Goal: Transaction & Acquisition: Purchase product/service

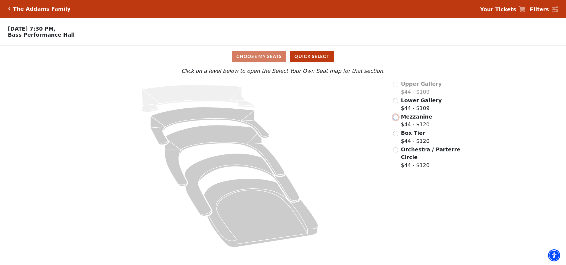
click at [396, 117] on input "Mezzanine$44 - $120\a" at bounding box center [395, 117] width 5 height 5
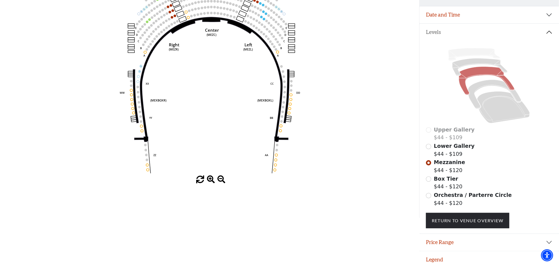
scroll to position [95, 0]
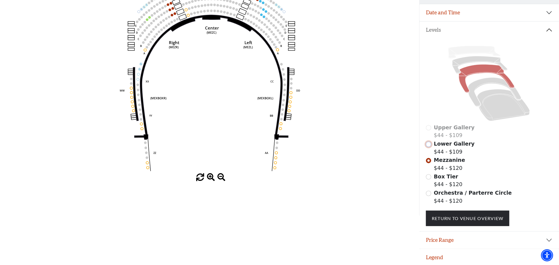
click at [431, 142] on input "Lower Gallery$44 - $109\a" at bounding box center [428, 144] width 5 height 5
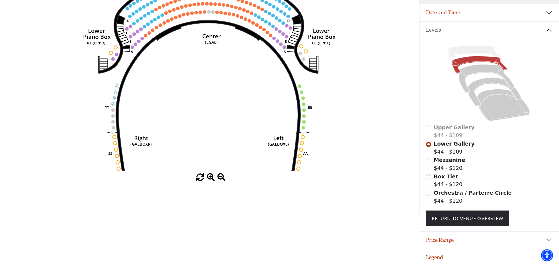
click at [431, 190] on div "Orchestra / Parterre Circle $44 - $120" at bounding box center [489, 197] width 126 height 16
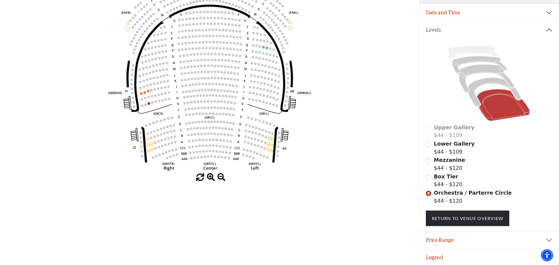
click at [431, 178] on div "Box Tier $44 - $120" at bounding box center [489, 181] width 126 height 16
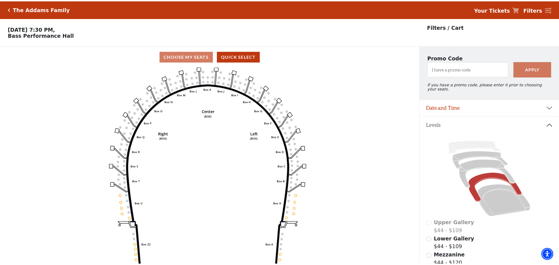
scroll to position [26, 0]
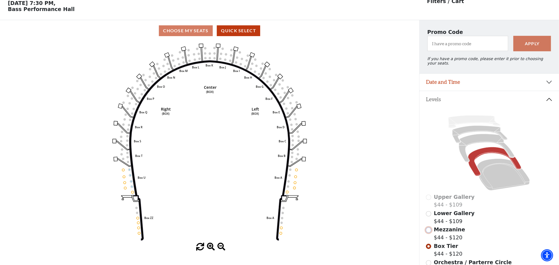
click at [427, 229] on input "Mezzanine$44 - $120\a" at bounding box center [428, 230] width 5 height 5
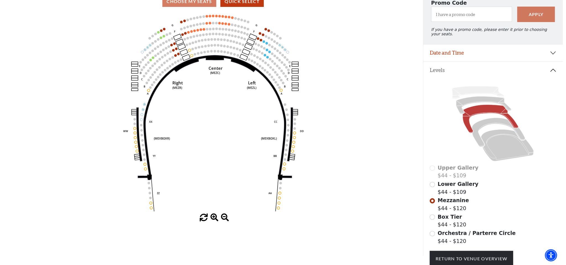
scroll to position [0, 0]
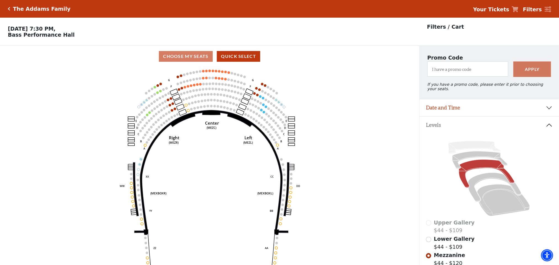
click at [432, 237] on div "Lower Gallery $44 - $109" at bounding box center [489, 243] width 126 height 16
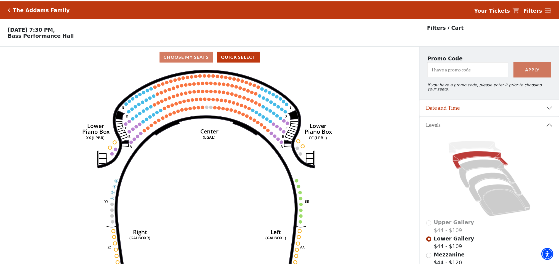
scroll to position [26, 0]
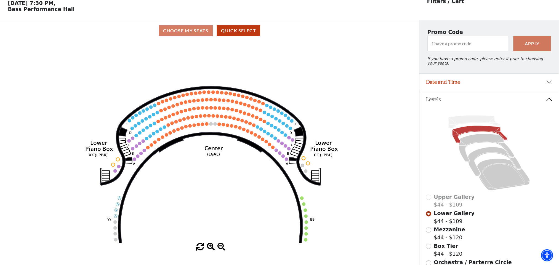
drag, startPoint x: 209, startPoint y: 133, endPoint x: 211, endPoint y: 176, distance: 43.4
click at [211, 176] on icon "Right (GALBOXR) E D C B A E D C B A YY ZZ Left (GALBOXL) BB AA Center Lower Pia…" at bounding box center [210, 142] width 378 height 202
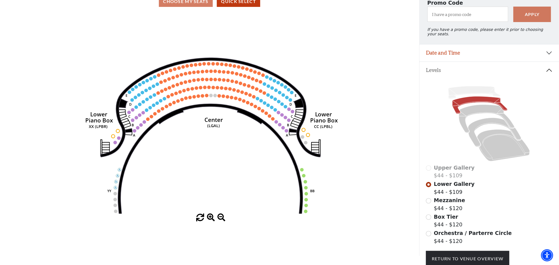
scroll to position [95, 0]
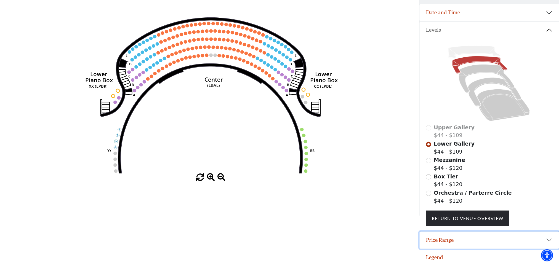
click at [504, 236] on button "Price Range" at bounding box center [490, 240] width 140 height 17
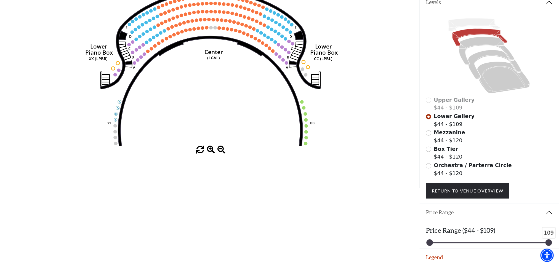
drag, startPoint x: 548, startPoint y: 244, endPoint x: 555, endPoint y: 253, distance: 12.2
click at [555, 142] on body "Skip to main content Enable accessibility for low vision Open the accessibility…" at bounding box center [279, 9] width 559 height 265
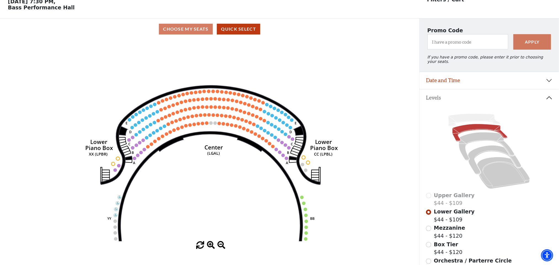
scroll to position [0, 0]
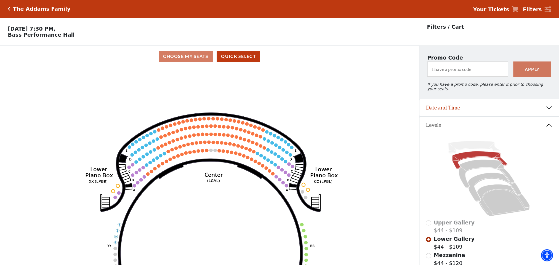
click at [273, 137] on icon "Right (GALBOXR) E D C B A E D C B A YY ZZ Left (GALBOXL) BB AA Center Lower Pia…" at bounding box center [210, 168] width 378 height 202
click at [274, 137] on circle at bounding box center [274, 135] width 3 height 3
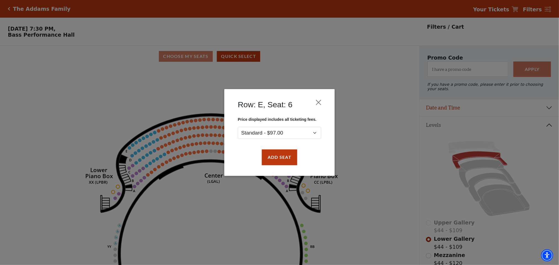
click at [371, 172] on div "Row: E, Seat: 6 Price displayed includes all ticketing fees. Standard - $97.00 …" at bounding box center [279, 132] width 559 height 265
click at [317, 104] on button "Close" at bounding box center [319, 102] width 10 height 10
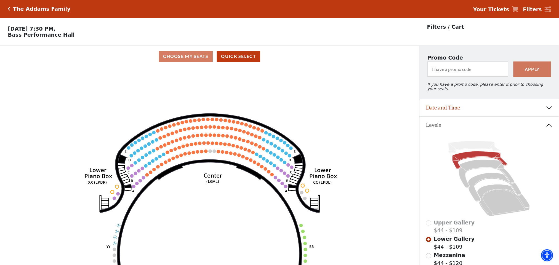
click at [134, 84] on icon "Right (GALBOXR) E D C B A E D C B A YY ZZ Left (GALBOXL) BB AA Center Lower Pia…" at bounding box center [210, 168] width 378 height 202
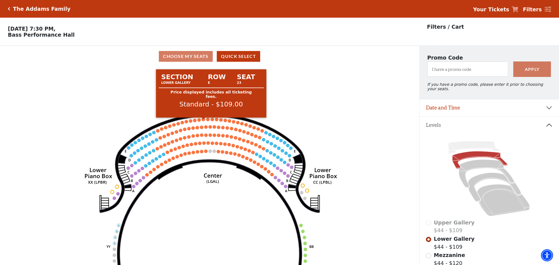
click at [202, 121] on circle at bounding box center [203, 119] width 3 height 3
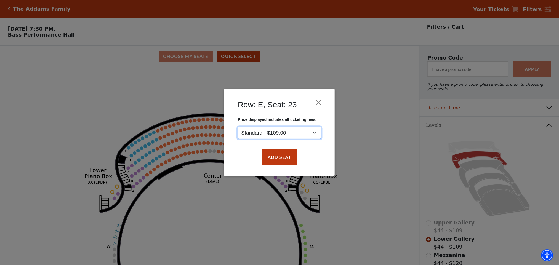
click at [298, 134] on select "Standard - $109.00" at bounding box center [279, 133] width 83 height 12
click at [286, 155] on button "Add Seat" at bounding box center [279, 157] width 35 height 15
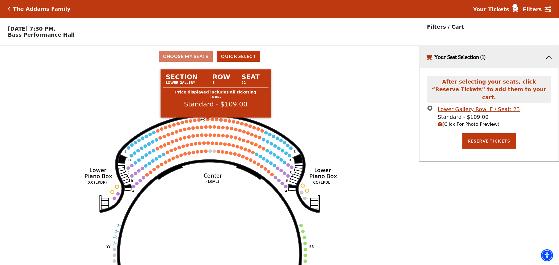
click at [209, 121] on circle at bounding box center [207, 119] width 3 height 3
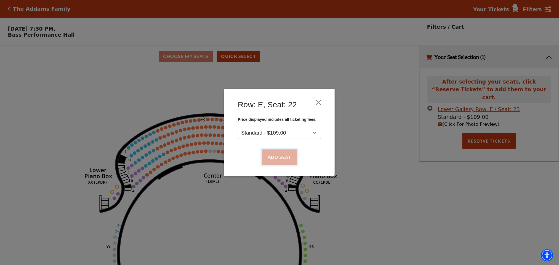
drag, startPoint x: 282, startPoint y: 156, endPoint x: 279, endPoint y: 156, distance: 3.0
click at [281, 156] on button "Add Seat" at bounding box center [279, 157] width 35 height 15
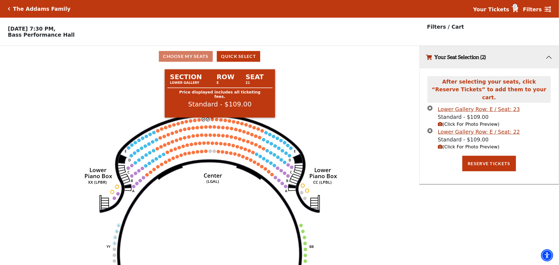
click at [212, 121] on circle at bounding box center [212, 119] width 3 height 3
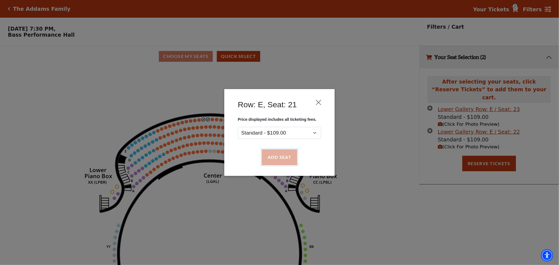
click at [269, 152] on button "Add Seat" at bounding box center [279, 157] width 35 height 15
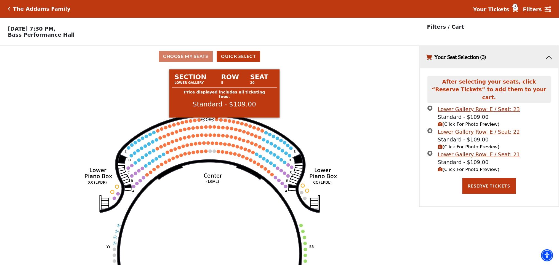
click at [215, 121] on circle at bounding box center [216, 119] width 3 height 3
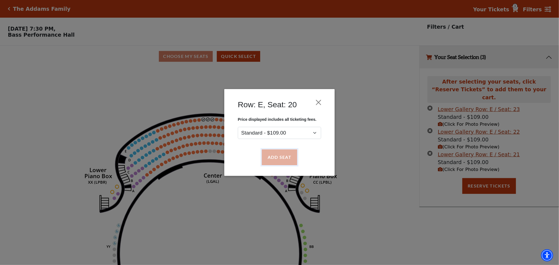
click at [271, 163] on button "Add Seat" at bounding box center [279, 157] width 35 height 15
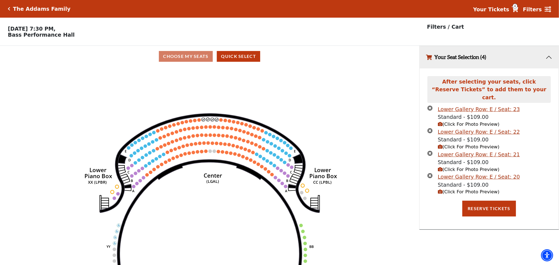
click at [471, 151] on div "Lower Gallery Row: E / Seat: 21" at bounding box center [479, 155] width 82 height 8
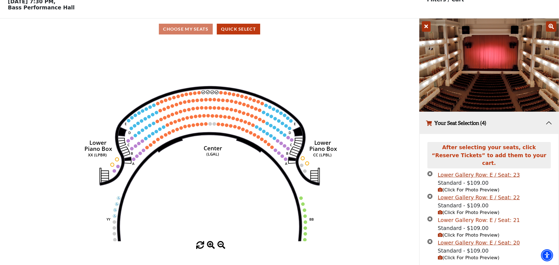
scroll to position [53, 0]
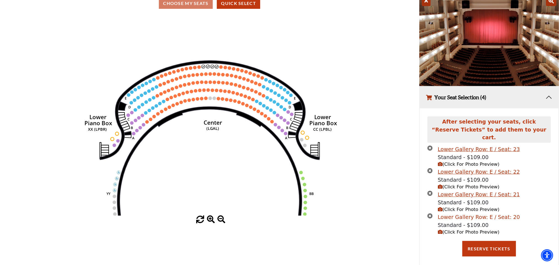
drag, startPoint x: 470, startPoint y: 213, endPoint x: 440, endPoint y: 213, distance: 29.8
click at [440, 213] on div "Lower Gallery Row: E / Seat: 20" at bounding box center [479, 217] width 82 height 8
click at [439, 213] on div "Lower Gallery Row: E / Seat: 20" at bounding box center [479, 217] width 82 height 8
drag, startPoint x: 471, startPoint y: 211, endPoint x: 435, endPoint y: 214, distance: 36.6
click at [435, 214] on li "Lower Gallery Row: E / Seat: 20 Standard - $109.00 (Click For Photo Preview)" at bounding box center [490, 224] width 124 height 23
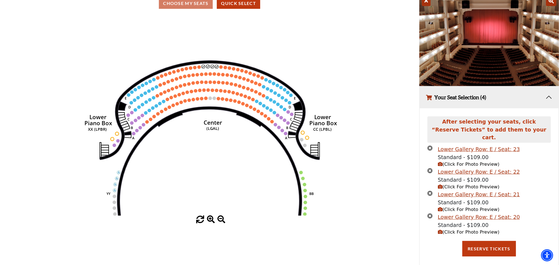
copy li "Lower Gallery"
click at [61, 176] on icon "Right (GALBOXR) E D C B A E D C B A YY ZZ Left (GALBOXL) BB AA Center Lower Pia…" at bounding box center [210, 115] width 378 height 202
click at [501, 244] on button "Reserve Tickets" at bounding box center [490, 248] width 54 height 15
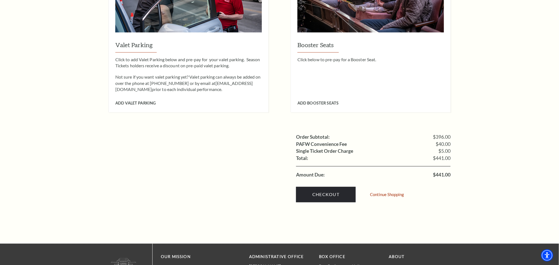
scroll to position [455, 0]
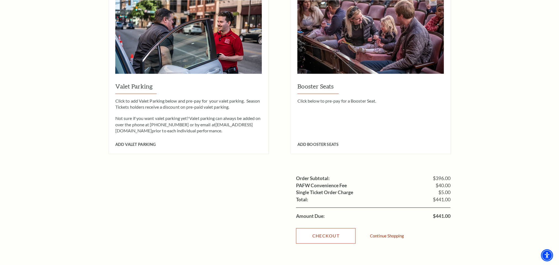
click at [327, 230] on link "Checkout" at bounding box center [326, 236] width 60 height 15
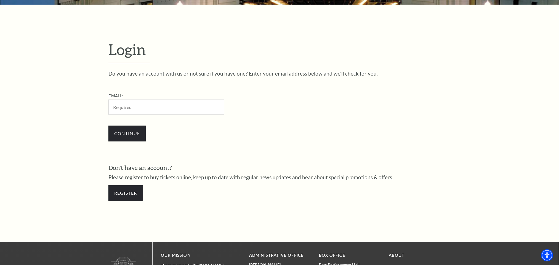
scroll to position [233, 0]
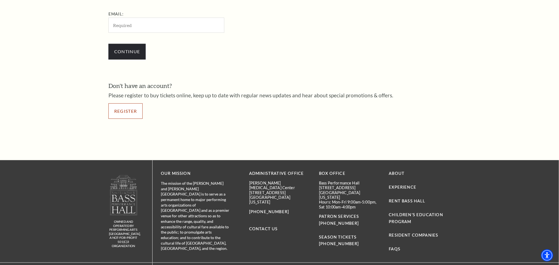
click at [124, 111] on link "Register" at bounding box center [125, 111] width 34 height 15
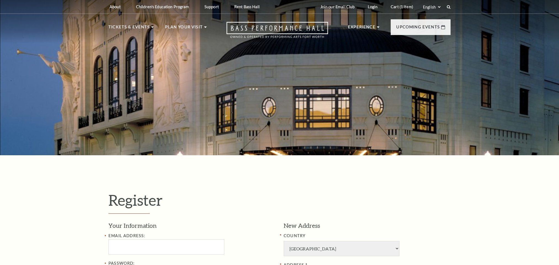
select select "1"
select select "TX"
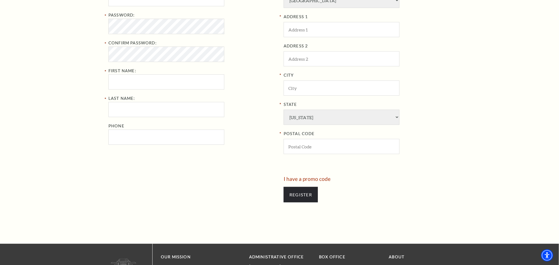
scroll to position [207, 0]
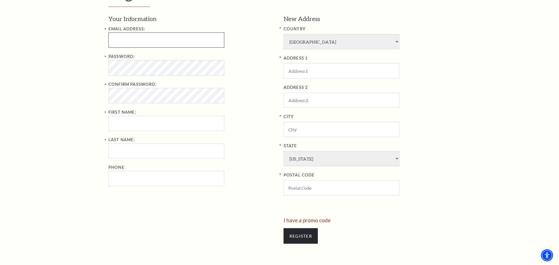
type input "sushreesamapika.stellardl@gmail.com"
click at [153, 130] on input "First Name:" at bounding box center [166, 123] width 116 height 15
type input "sushreesamapika"
type input "sethi"
type input "07520386194"
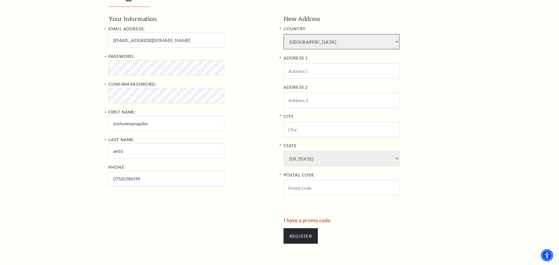
select select "4"
type input "ghxdshj"
type input "dtfdsuki"
type input "dgxkatk"
type input "1005"
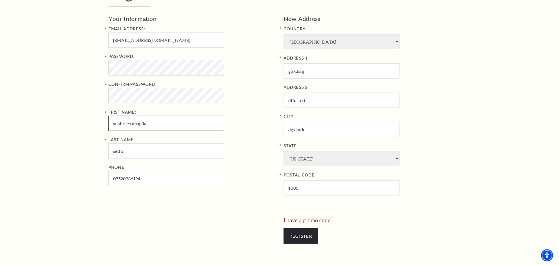
type input "075-203-86194"
select select
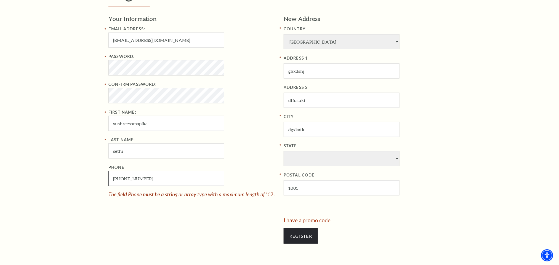
click at [114, 180] on input "075-203-86194" at bounding box center [166, 178] width 116 height 15
click at [115, 180] on input "075-203-86194" at bounding box center [166, 178] width 116 height 15
type input "752-038-6194"
click at [146, 203] on div "Your Information Email Address: sushreesamapika.stellardl@gmail.com Password: C…" at bounding box center [193, 116] width 171 height 203
click at [341, 161] on select "State" at bounding box center [342, 158] width 116 height 15
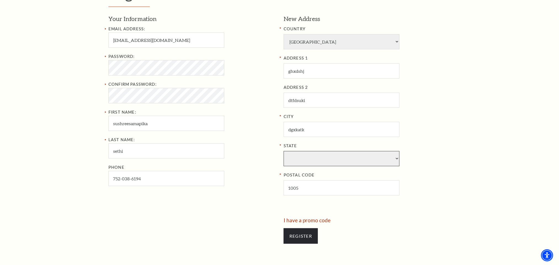
click at [392, 158] on select "State" at bounding box center [342, 158] width 116 height 15
click at [311, 236] on input "Register" at bounding box center [301, 236] width 34 height 15
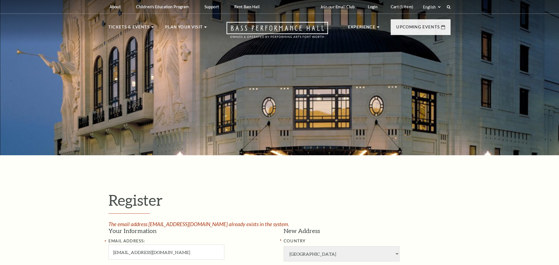
select select "1"
select select "TX"
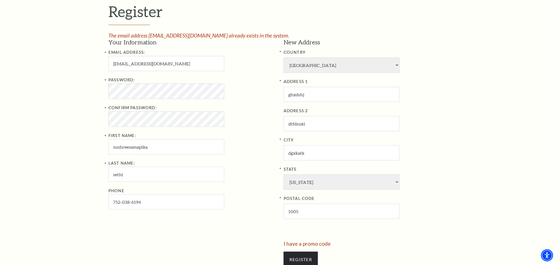
scroll to position [207, 0]
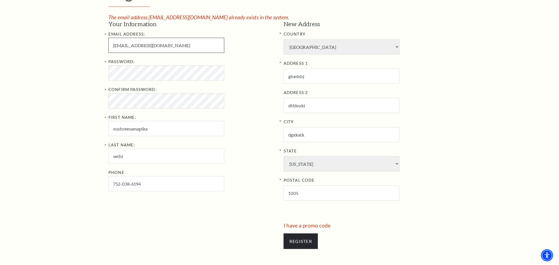
click at [166, 47] on input "sushreesamapika.stellardl@gmail.com" at bounding box center [166, 45] width 116 height 15
type input "sushreesamapika.stellardl0625@gmail.com"
click at [61, 102] on div "Register The email address sushreesamapika.stellardl@gmail.com already exists i…" at bounding box center [279, 119] width 559 height 342
click at [306, 240] on input "Register" at bounding box center [301, 241] width 34 height 15
click at [298, 240] on input "Register" at bounding box center [301, 241] width 34 height 15
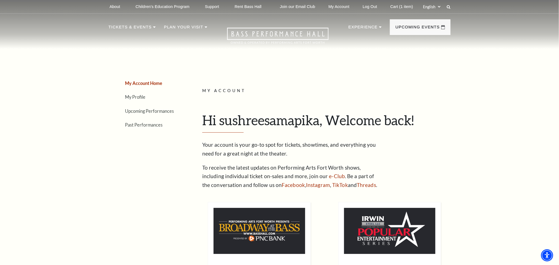
click at [136, 81] on link "My Account Home" at bounding box center [143, 83] width 37 height 5
click at [158, 83] on link "My Account Home" at bounding box center [143, 83] width 37 height 5
click at [144, 104] on ul "My Account Home My Profile Upcoming Performances Past Performances" at bounding box center [144, 104] width 73 height 50
click at [147, 110] on link "Upcoming Performances" at bounding box center [149, 110] width 49 height 5
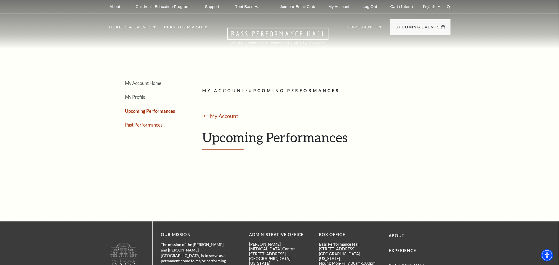
click at [151, 126] on link "Past Performances" at bounding box center [144, 124] width 38 height 5
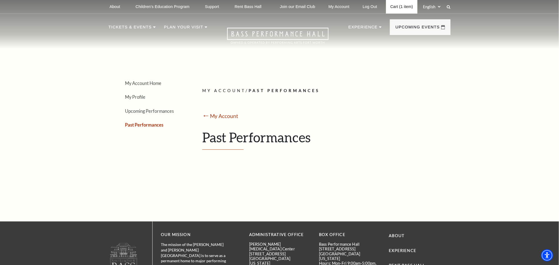
click at [392, 4] on link "Cart (1 item)" at bounding box center [401, 7] width 31 height 14
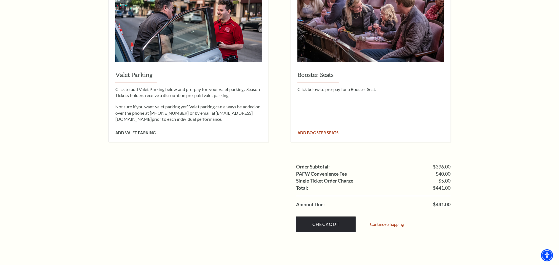
scroll to position [455, 0]
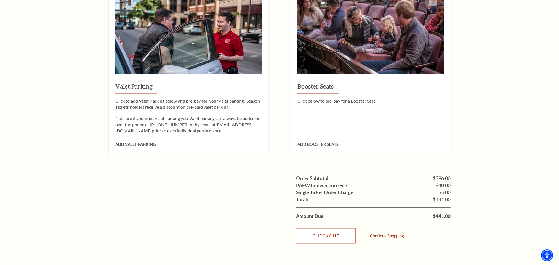
click at [330, 229] on link "Checkout" at bounding box center [326, 236] width 60 height 15
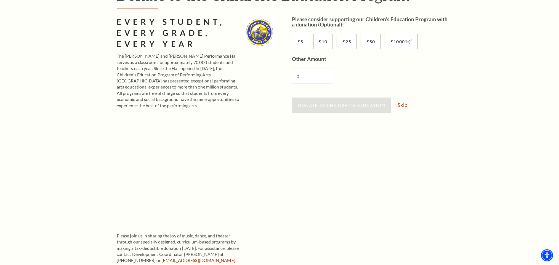
scroll to position [83, 0]
click at [401, 105] on link "Skip" at bounding box center [403, 105] width 10 height 5
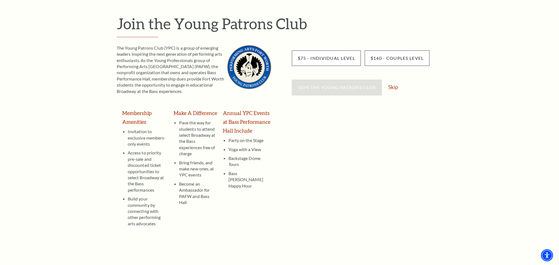
scroll to position [83, 0]
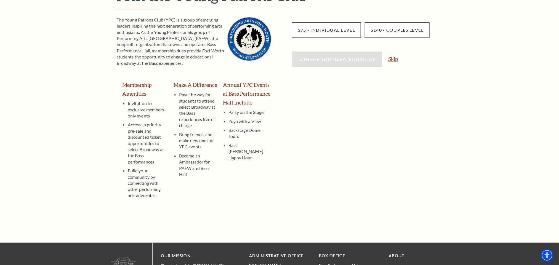
click at [395, 58] on link "Skip" at bounding box center [394, 58] width 10 height 5
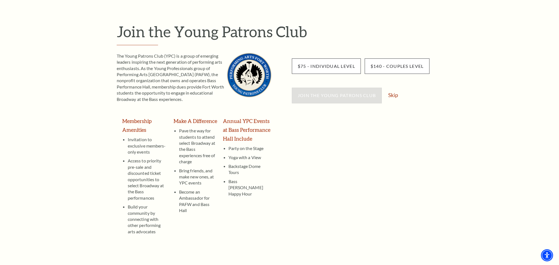
scroll to position [0, 0]
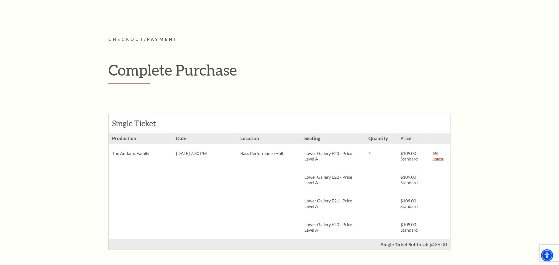
scroll to position [83, 0]
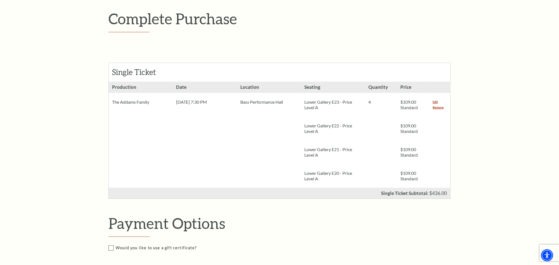
scroll to position [0, 0]
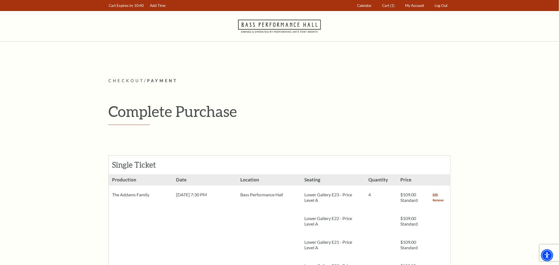
click at [440, 200] on link "Remove" at bounding box center [438, 201] width 11 height 6
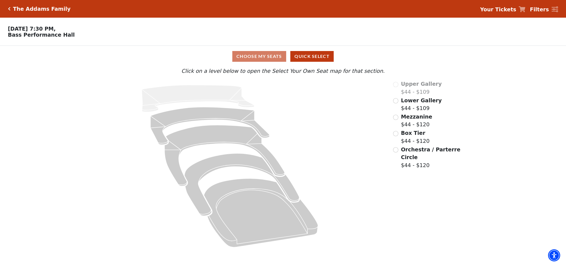
click at [373, 120] on div "Mezzanine $44 - $120" at bounding box center [427, 121] width 68 height 16
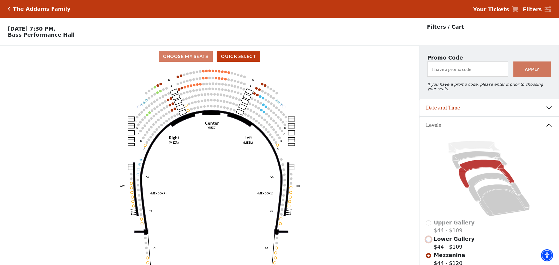
click at [373, 167] on input "Lower Gallery$44 - $109\a" at bounding box center [428, 239] width 5 height 5
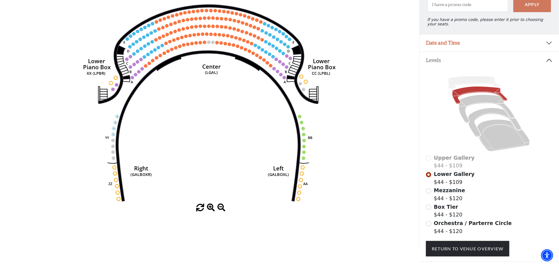
scroll to position [95, 0]
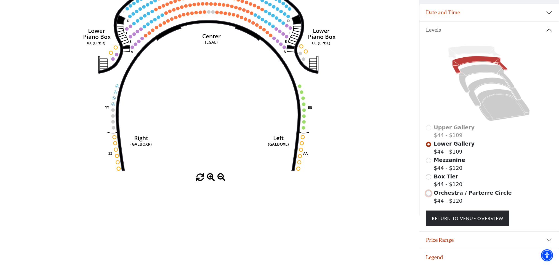
click at [373, 167] on input "Orchestra / Parterre Circle$44 - $120\a" at bounding box center [428, 193] width 5 height 5
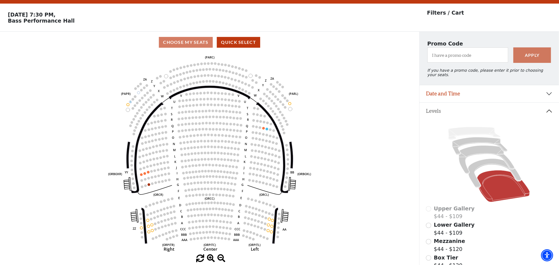
scroll to position [0, 0]
